Goal: Check status: Check status

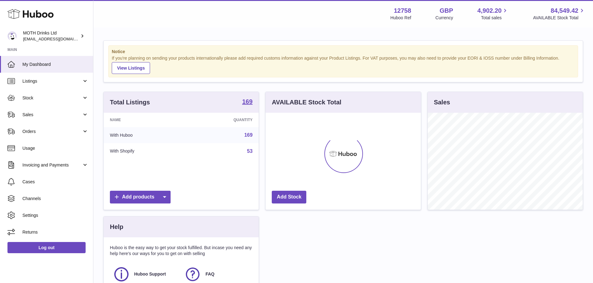
scroll to position [97, 155]
click at [54, 128] on link "Orders" at bounding box center [46, 131] width 93 height 17
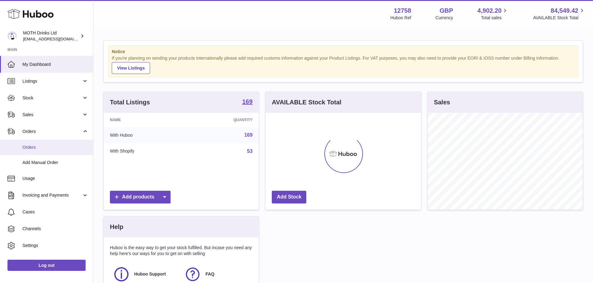
click at [58, 150] on span "Orders" at bounding box center [55, 148] width 66 height 6
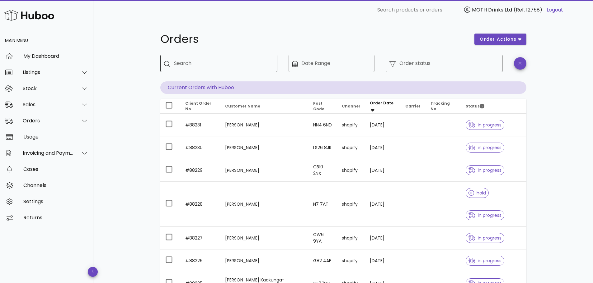
click at [229, 63] on input "Search" at bounding box center [223, 63] width 98 height 10
paste input "******"
type input "******"
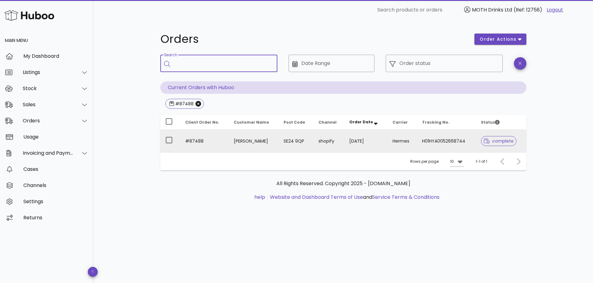
click at [410, 135] on td "Hermes" at bounding box center [402, 141] width 30 height 22
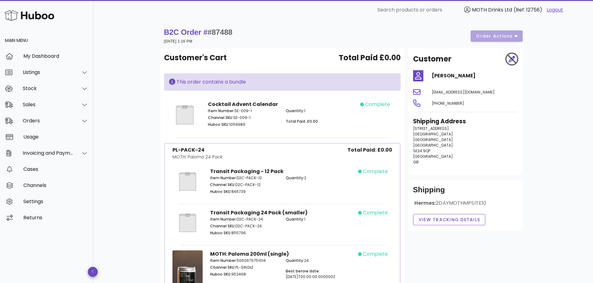
click at [294, 41] on div "B2C Order # #87488 02 October 2025 at 1:16 PM order actions" at bounding box center [343, 35] width 358 height 17
click at [391, 30] on div "B2C Order # #87488 02 October 2025 at 1:16 PM order actions" at bounding box center [343, 35] width 358 height 17
drag, startPoint x: 231, startPoint y: 30, endPoint x: 207, endPoint y: 33, distance: 24.7
click at [207, 33] on span "#87488" at bounding box center [219, 32] width 25 height 8
click at [285, 59] on div "Customer's Cart Total Paid £0.00" at bounding box center [282, 60] width 236 height 16
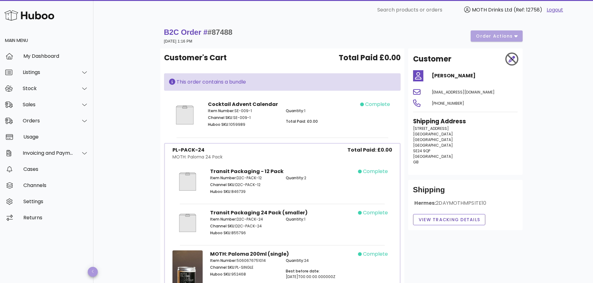
click at [91, 275] on button "button" at bounding box center [93, 272] width 10 height 10
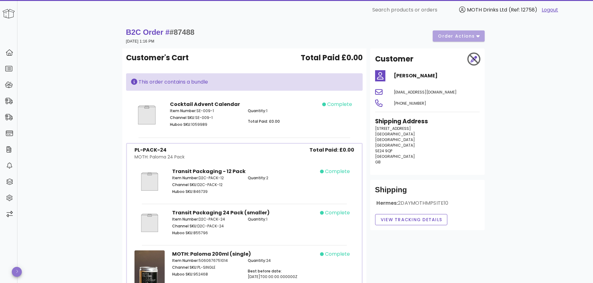
click at [17, 271] on icon "button" at bounding box center [17, 272] width 2 height 4
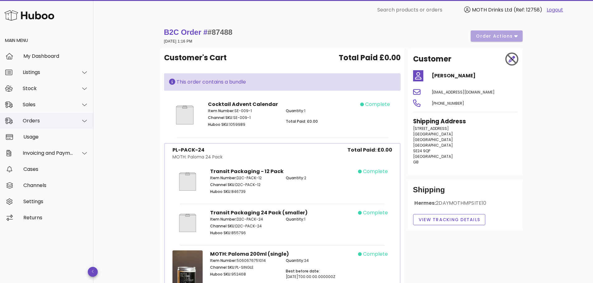
click at [53, 126] on div "Orders" at bounding box center [46, 121] width 93 height 16
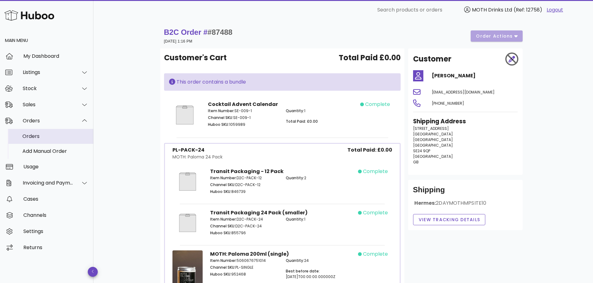
click at [51, 136] on div "Orders" at bounding box center [55, 136] width 66 height 6
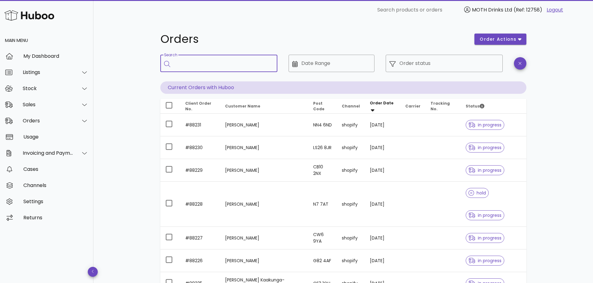
click at [207, 62] on input "Search" at bounding box center [223, 63] width 98 height 10
paste input "********"
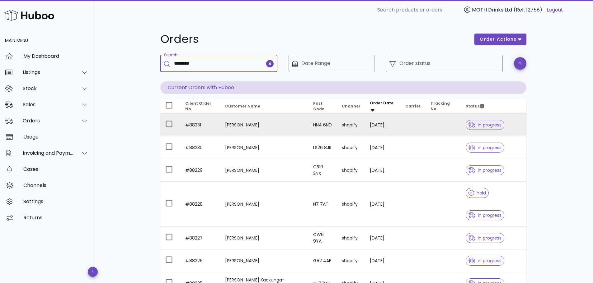
type input "********"
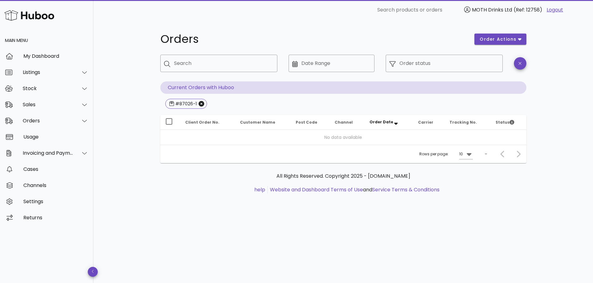
click at [311, 100] on div "#87026-1" at bounding box center [343, 104] width 366 height 11
click at [43, 123] on div "Orders" at bounding box center [48, 121] width 51 height 6
click at [272, 105] on div "#87026-1" at bounding box center [343, 104] width 366 height 11
click at [292, 105] on div "#87026-1" at bounding box center [343, 104] width 366 height 11
